Goal: Task Accomplishment & Management: Manage account settings

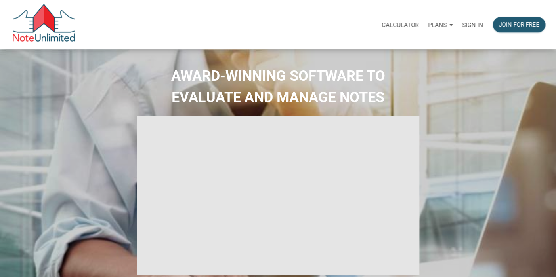
click at [468, 24] on p "Sign in" at bounding box center [472, 24] width 21 height 7
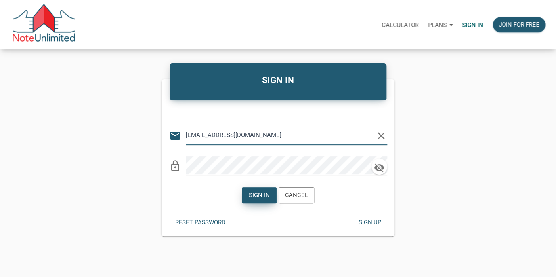
type input "[EMAIL_ADDRESS][DOMAIN_NAME]"
click at [265, 197] on div "Sign in" at bounding box center [259, 195] width 21 height 9
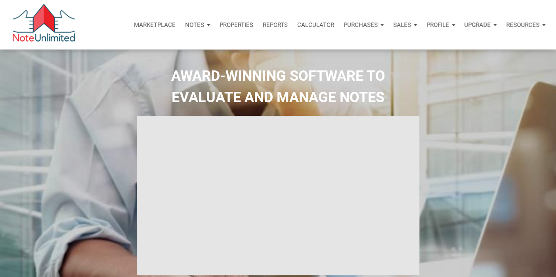
type input "Introduction to new features"
select select
click at [194, 24] on p "Notes" at bounding box center [194, 24] width 19 height 7
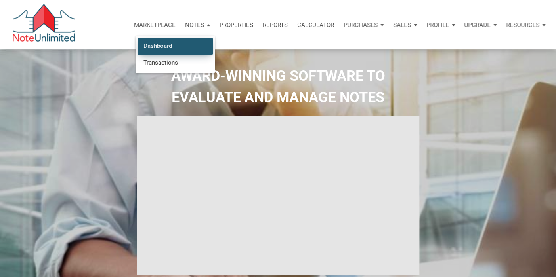
click at [164, 45] on link "Dashboard" at bounding box center [174, 46] width 75 height 16
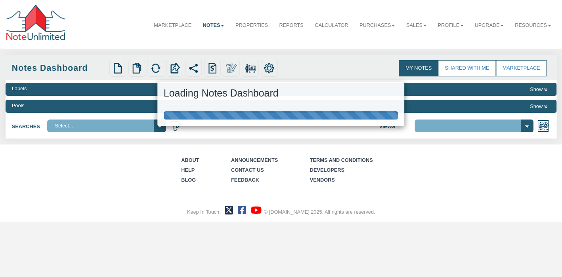
select select "3"
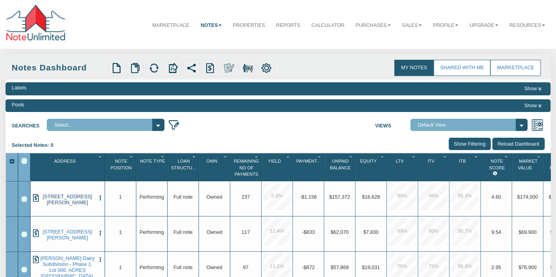
click at [69, 195] on link "2618 Refugio Ave, FORT WORTH, TX, 76164" at bounding box center [67, 200] width 55 height 12
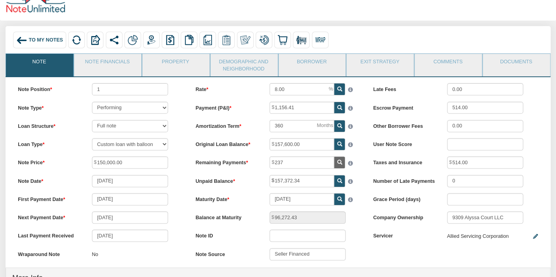
scroll to position [29, 0]
click at [42, 40] on span "To My Notes" at bounding box center [46, 40] width 34 height 6
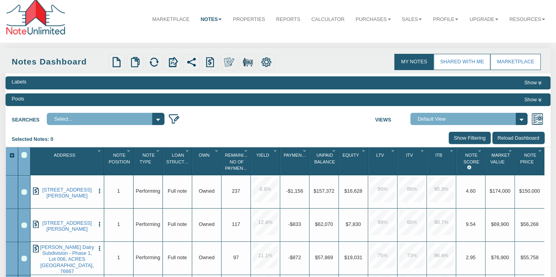
scroll to position [5, 0]
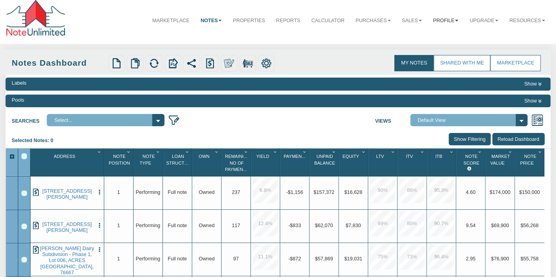
click at [447, 19] on link "Profile" at bounding box center [445, 20] width 36 height 19
click at [411, 50] on link "Logout" at bounding box center [431, 47] width 64 height 10
